Goal: Check status: Check status

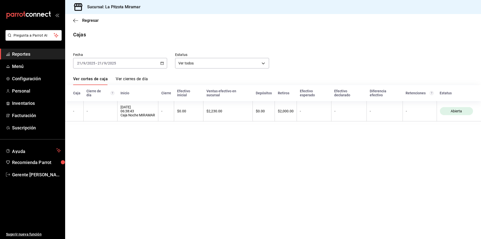
click at [158, 61] on div "[DATE] [DATE] - [DATE] [DATE]" at bounding box center [120, 63] width 94 height 11
click at [107, 130] on li "Rango de fechas" at bounding box center [96, 134] width 47 height 11
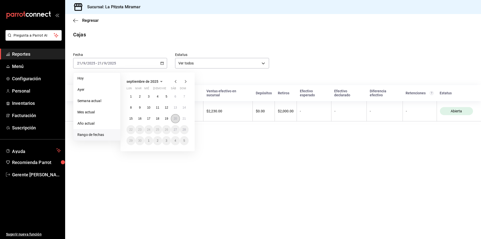
click at [178, 115] on button "20" at bounding box center [175, 118] width 9 height 9
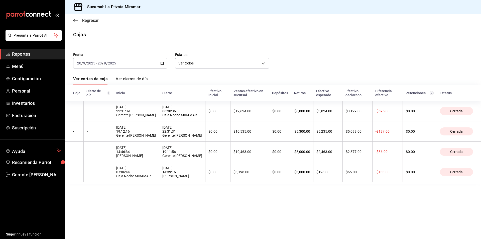
click at [84, 20] on span "Regresar" at bounding box center [90, 20] width 17 height 5
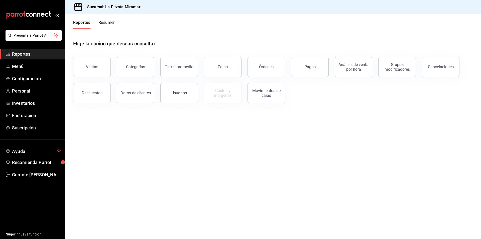
click at [109, 20] on div "Reportes Resumen" at bounding box center [90, 21] width 51 height 15
click at [114, 19] on div "Reportes Resumen" at bounding box center [90, 21] width 51 height 15
click at [114, 26] on button "Resumen" at bounding box center [106, 24] width 17 height 9
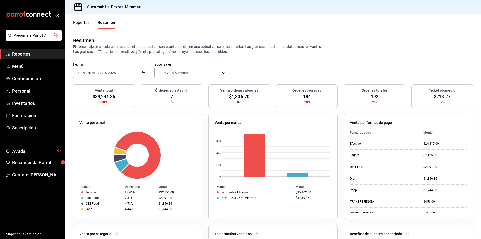
click at [146, 73] on div "[DATE] [DATE] - [DATE] [DATE]" at bounding box center [110, 73] width 75 height 11
drag, startPoint x: 106, startPoint y: 152, endPoint x: 102, endPoint y: 144, distance: 8.4
click at [104, 149] on rect at bounding box center [136, 155] width 115 height 48
click at [102, 144] on rect at bounding box center [136, 155] width 115 height 48
click at [141, 76] on div "[DATE] [DATE] - [DATE] [DATE]" at bounding box center [110, 73] width 75 height 11
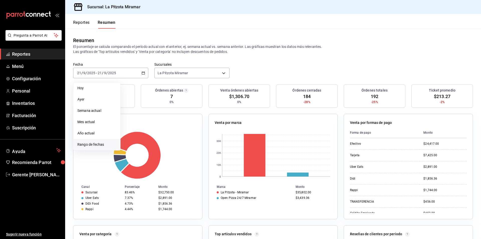
click at [105, 146] on span "Rango de fechas" at bounding box center [96, 144] width 39 height 5
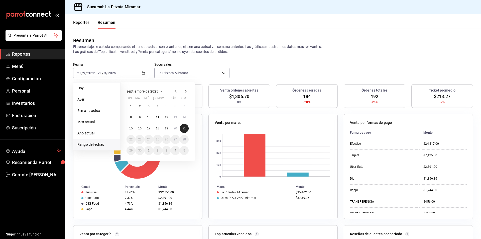
click at [183, 127] on abbr "21" at bounding box center [184, 129] width 3 height 4
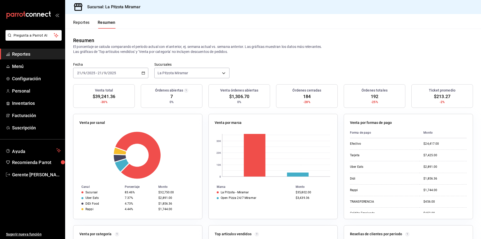
click at [143, 75] on div "[DATE] [DATE] - [DATE] [DATE]" at bounding box center [110, 73] width 75 height 11
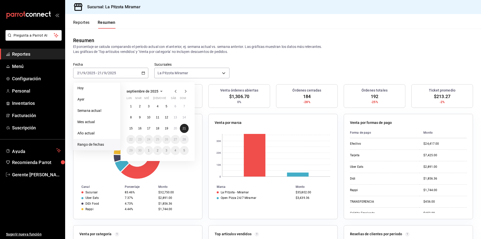
click at [184, 126] on button "21" at bounding box center [184, 128] width 9 height 9
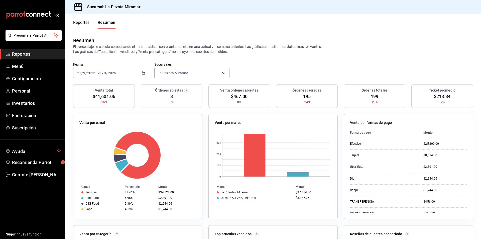
click at [144, 72] on \(Stroke\) "button" at bounding box center [143, 73] width 3 height 3
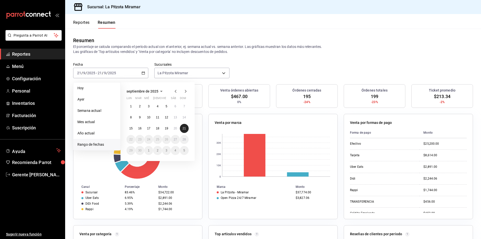
click at [183, 127] on abbr "21" at bounding box center [184, 129] width 3 height 4
